Goal: Transaction & Acquisition: Purchase product/service

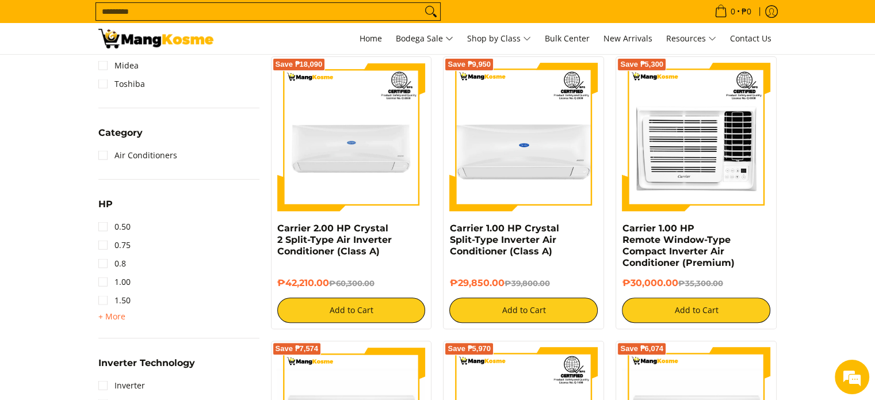
scroll to position [575, 0]
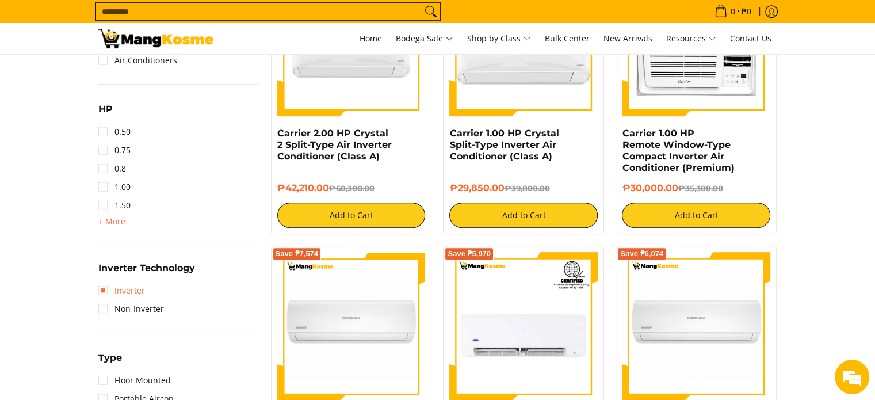
click at [106, 294] on link "Inverter" at bounding box center [121, 290] width 47 height 18
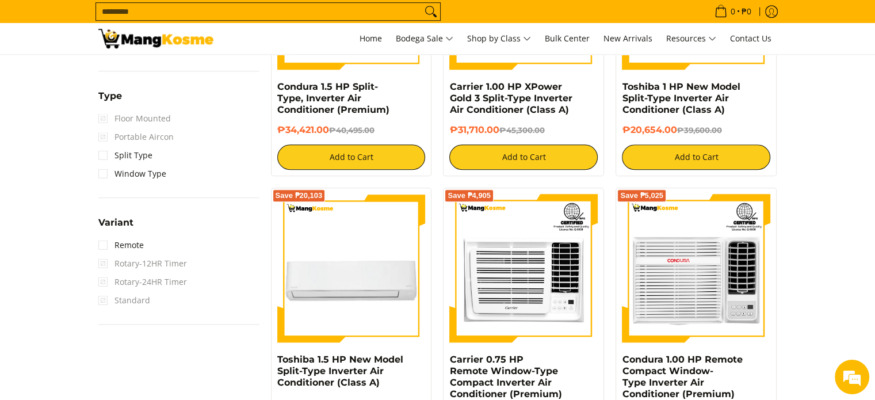
scroll to position [909, 0]
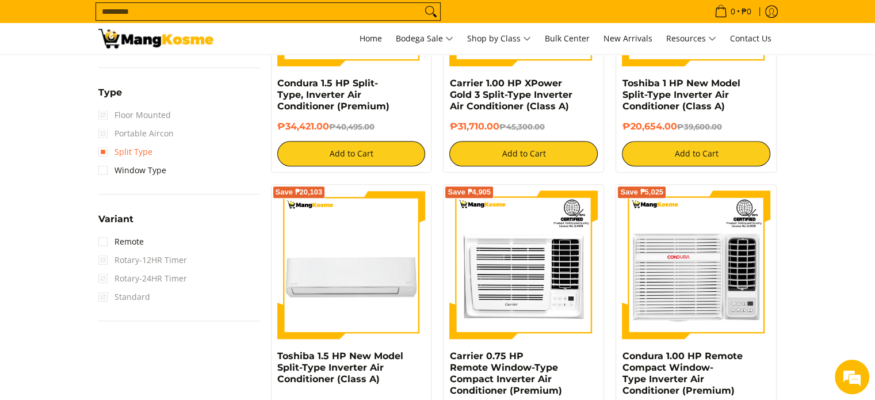
click at [102, 152] on link "Split Type" at bounding box center [125, 152] width 54 height 18
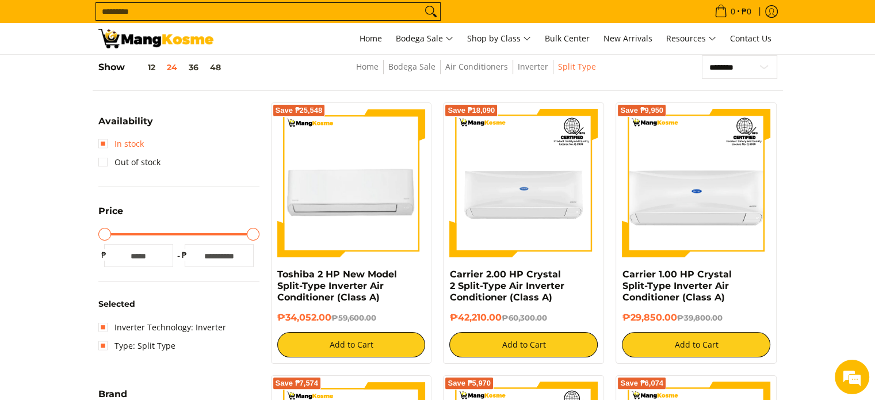
click at [103, 143] on link "In stock" at bounding box center [120, 144] width 45 height 18
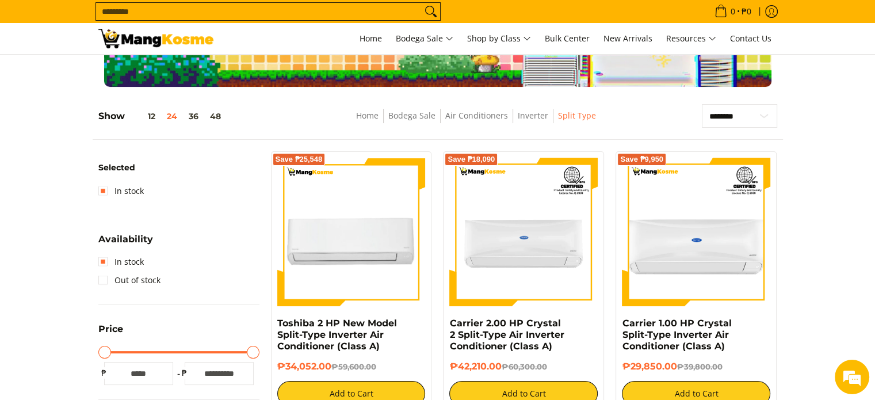
scroll to position [47, 0]
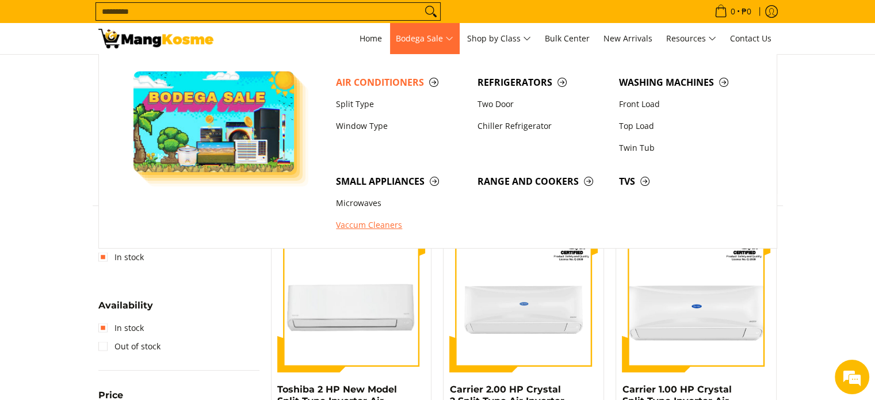
click at [376, 225] on link "Vaccum Cleaners" at bounding box center [400, 226] width 141 height 22
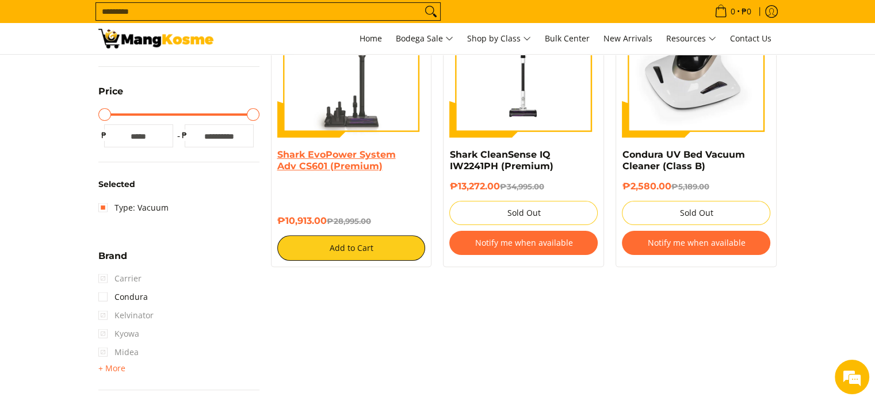
scroll to position [288, 0]
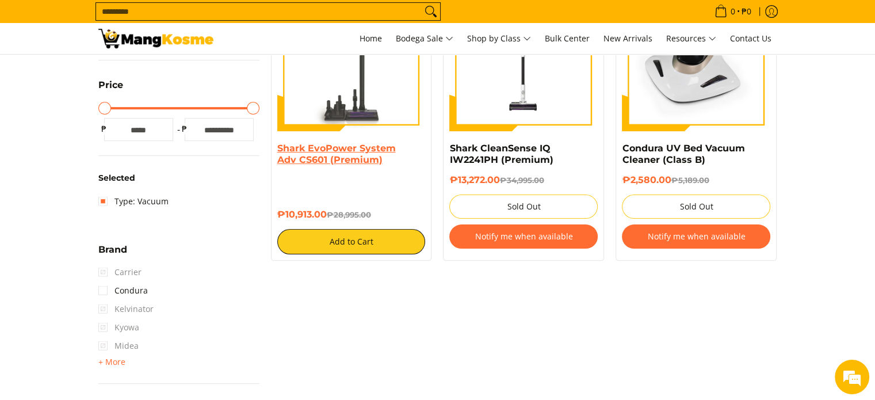
click at [341, 156] on link "Shark EvoPower System Adv CS601 (Premium)" at bounding box center [336, 154] width 118 height 22
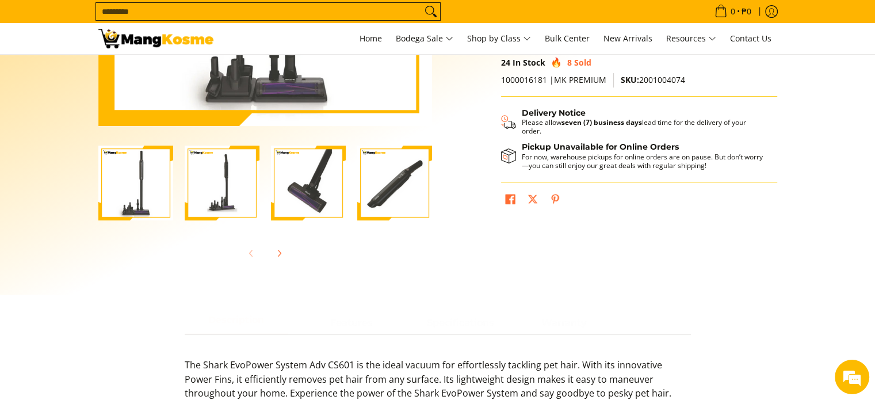
scroll to position [288, 0]
